Goal: Navigation & Orientation: Find specific page/section

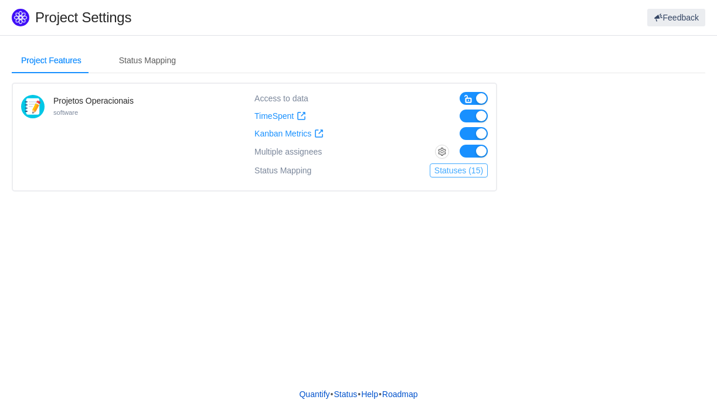
click at [465, 169] on button "Statuses (15)" at bounding box center [458, 170] width 58 height 14
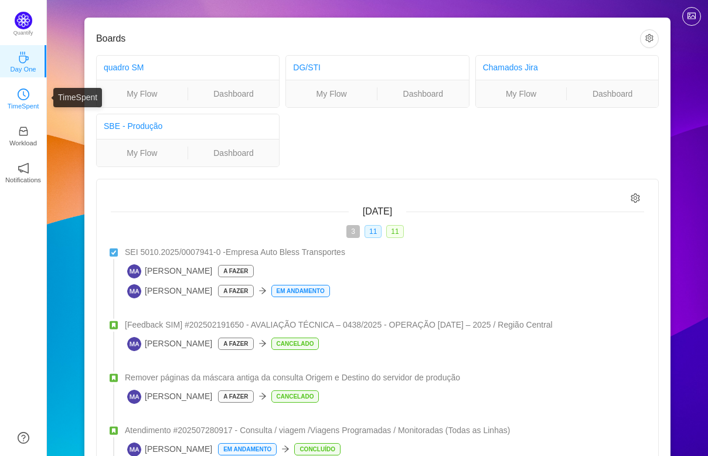
click at [26, 104] on p "TimeSpent" at bounding box center [24, 106] width 32 height 11
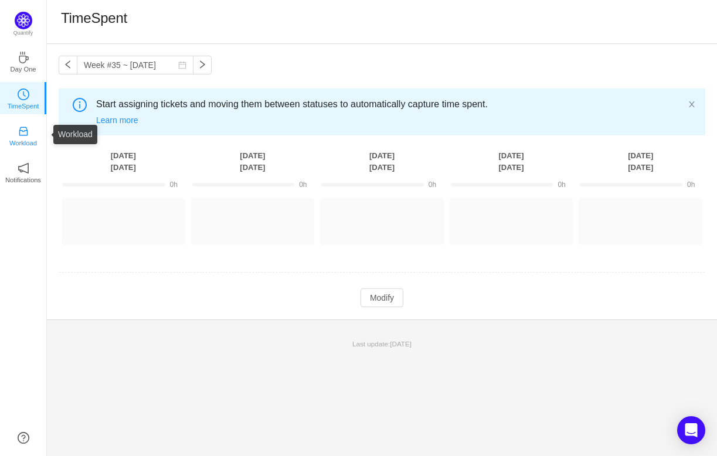
click at [27, 139] on p "Workload" at bounding box center [23, 143] width 28 height 11
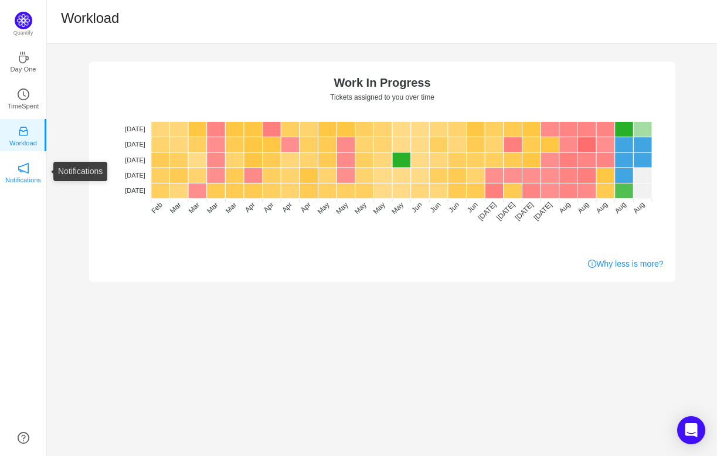
click at [18, 173] on icon "icon: notification" at bounding box center [24, 168] width 12 height 12
